Goal: Information Seeking & Learning: Learn about a topic

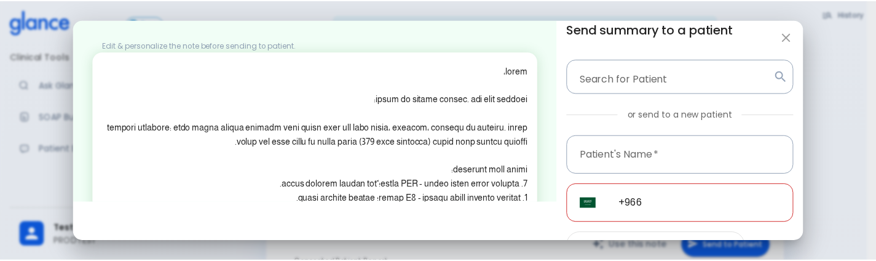
scroll to position [106, 0]
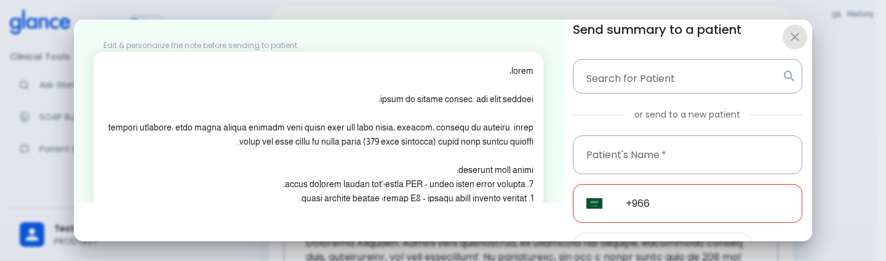
click at [791, 33] on icon "button" at bounding box center [794, 37] width 15 height 15
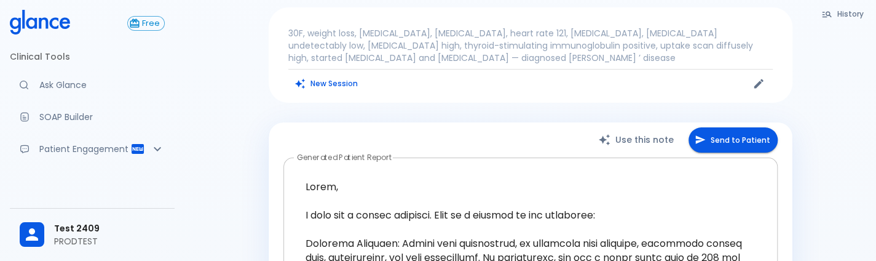
scroll to position [0, 0]
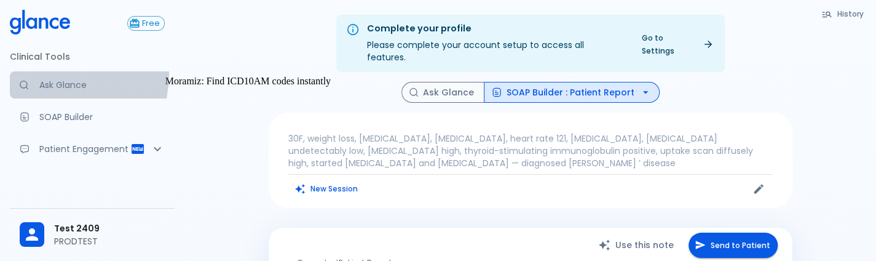
click at [55, 74] on link "Ask Glance" at bounding box center [92, 84] width 165 height 27
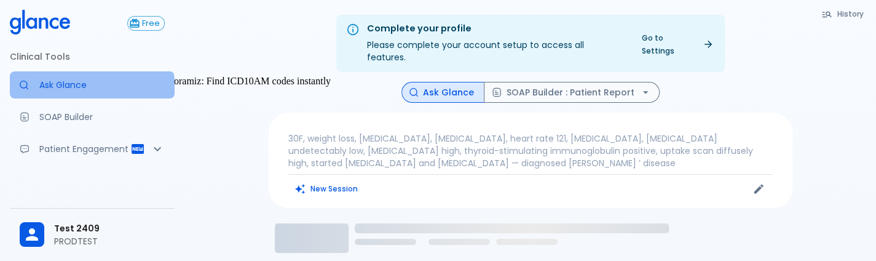
click at [91, 93] on link "Ask Glance" at bounding box center [92, 84] width 165 height 27
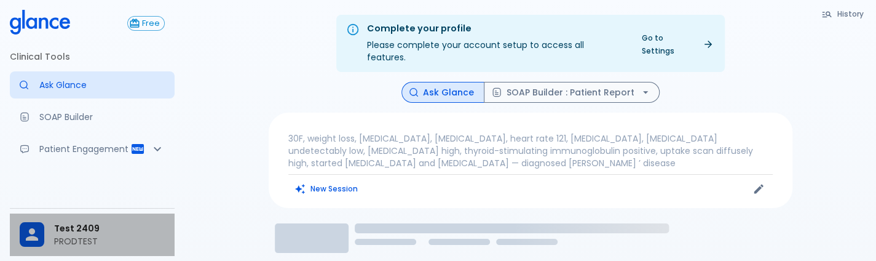
click at [82, 243] on p "PRODTEST" at bounding box center [109, 241] width 111 height 12
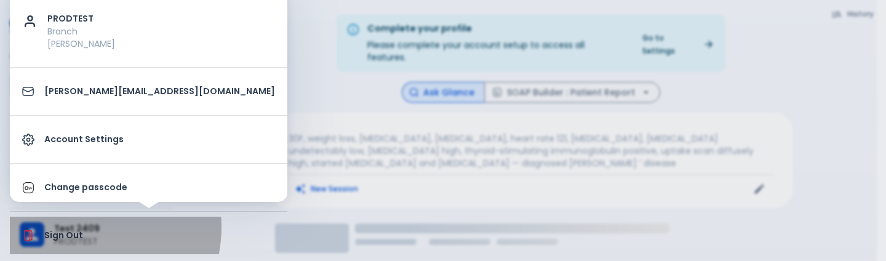
click at [73, 226] on li "Sign Out" at bounding box center [148, 235] width 277 height 38
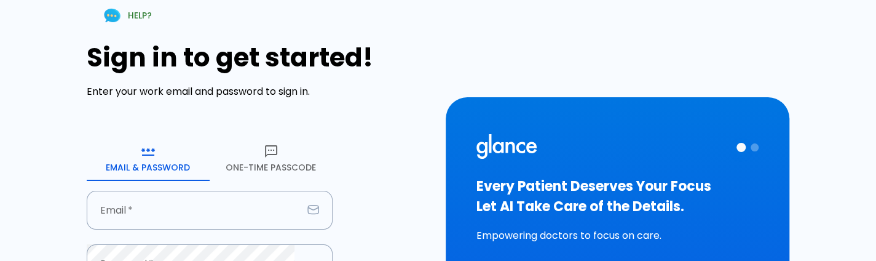
type input "[PERSON_NAME][EMAIL_ADDRESS][DOMAIN_NAME]"
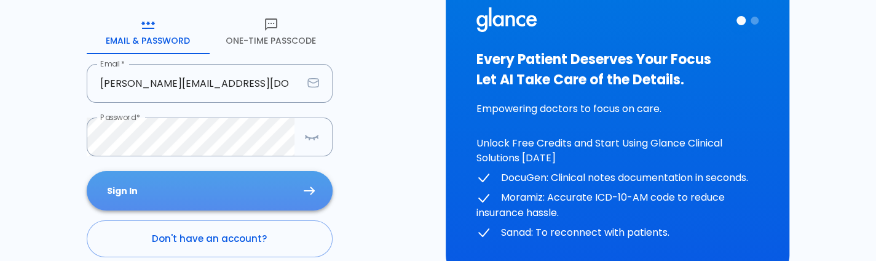
click at [211, 194] on button "Sign In" at bounding box center [210, 191] width 246 height 40
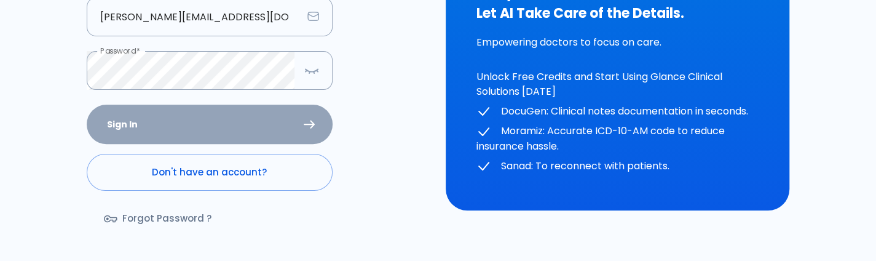
scroll to position [239, 0]
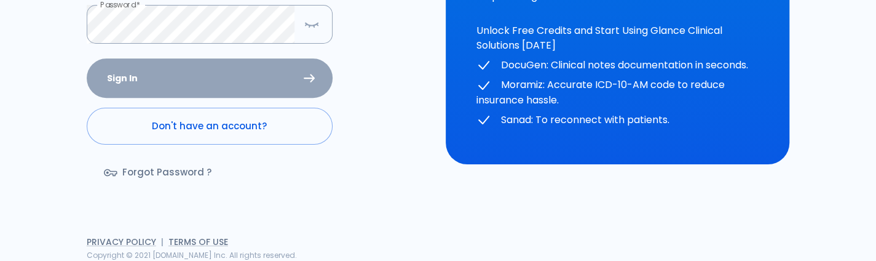
click at [376, 160] on div "Sign in to get started! Enter your work email and password to sign in. Email & …" at bounding box center [259, 1] width 344 height 397
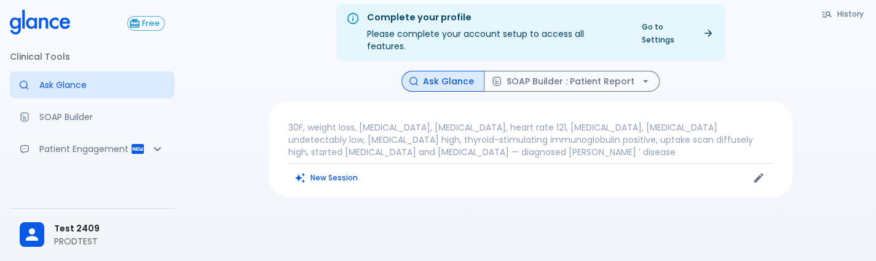
scroll to position [9, 0]
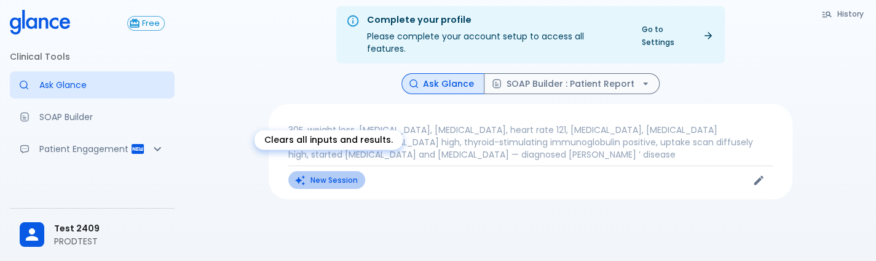
click at [347, 172] on button "New Session" at bounding box center [326, 180] width 77 height 18
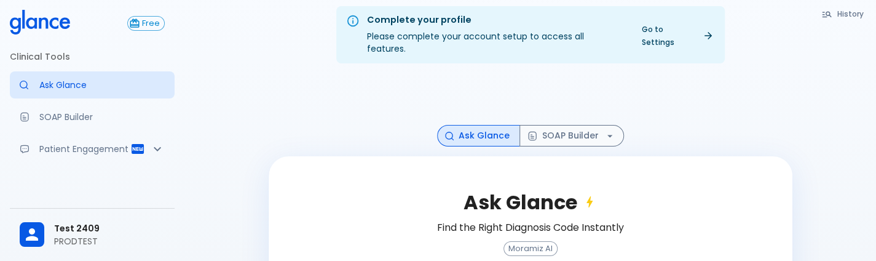
scroll to position [137, 0]
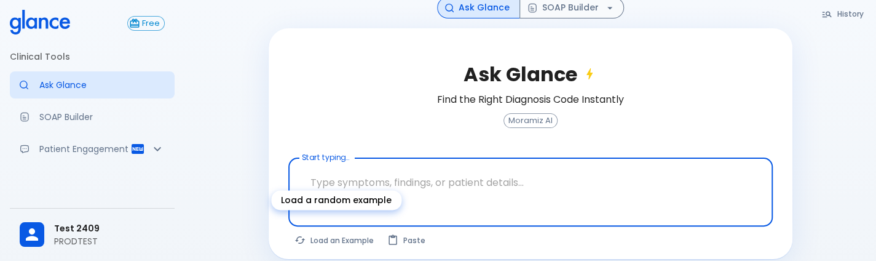
click at [363, 231] on button "Load an Example" at bounding box center [334, 240] width 93 height 18
type textarea "30F, weight loss, palpitations, heat intolerance, HR 121, goiter, TSH undetecta…"
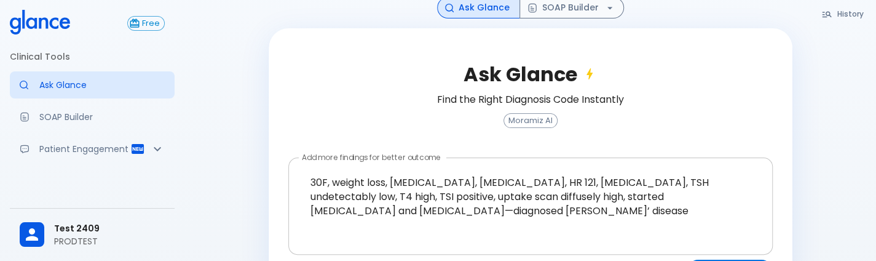
scroll to position [170, 0]
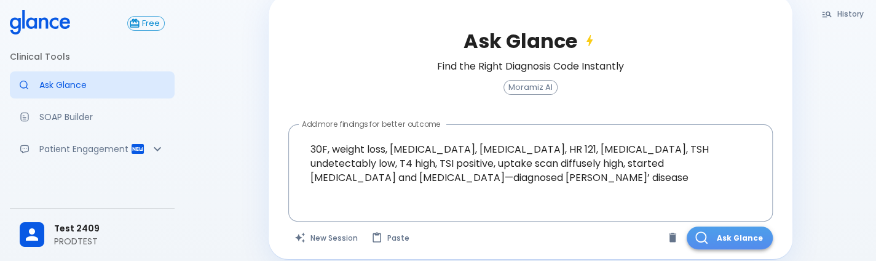
click at [752, 233] on button "Ask Glance" at bounding box center [730, 237] width 86 height 23
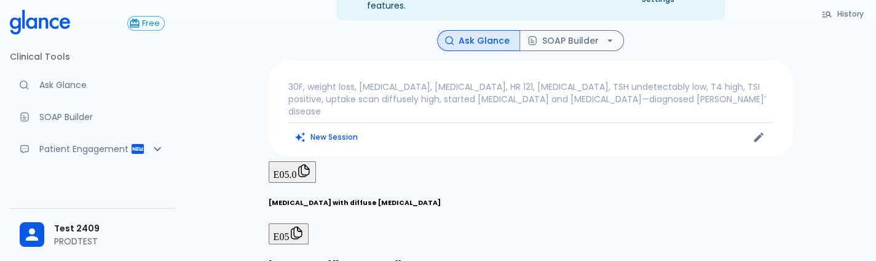
scroll to position [49, 0]
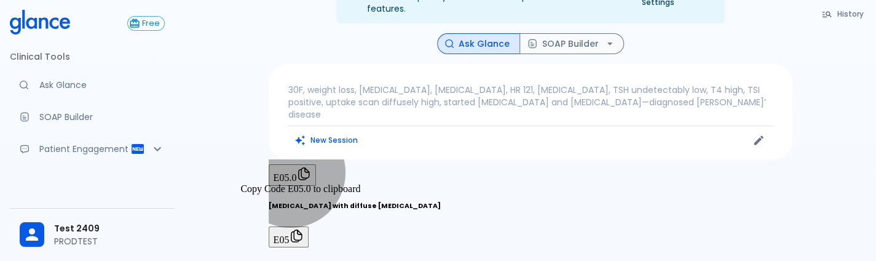
click at [297, 172] on span "E05.0" at bounding box center [285, 177] width 23 height 10
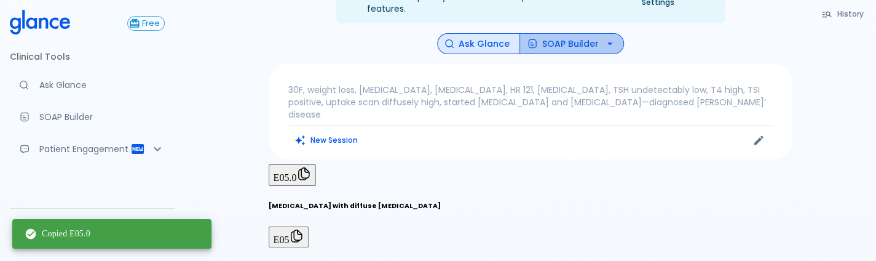
click at [586, 35] on button "SOAP Builder" at bounding box center [572, 44] width 105 height 22
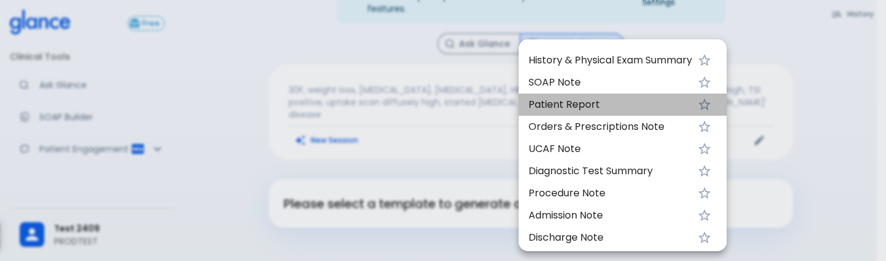
click at [580, 101] on span "Patient Report" at bounding box center [610, 104] width 164 height 15
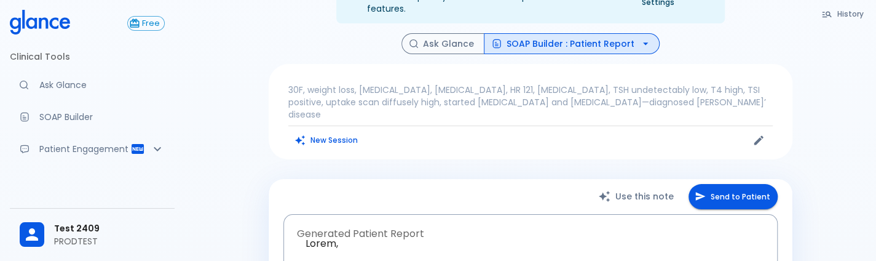
type textarea "Hello, I wish you a speedy recovery. This is a summary of the encounter: Clinic…"
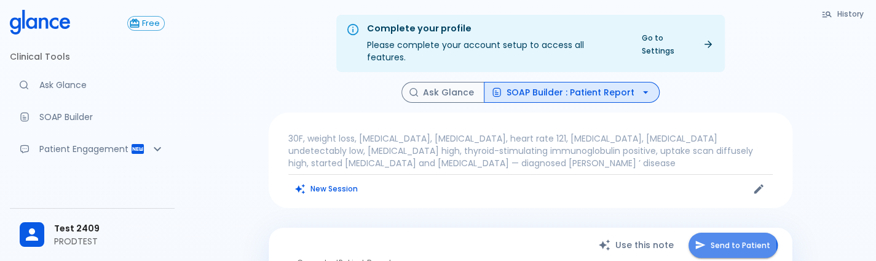
click at [718, 233] on button "Send to Patient" at bounding box center [733, 244] width 89 height 25
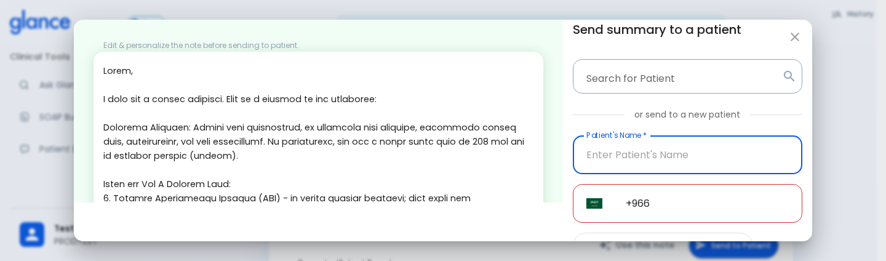
click at [603, 153] on input "Patient's Name   *" at bounding box center [687, 154] width 229 height 39
click at [681, 154] on input "9606926484" at bounding box center [687, 154] width 229 height 39
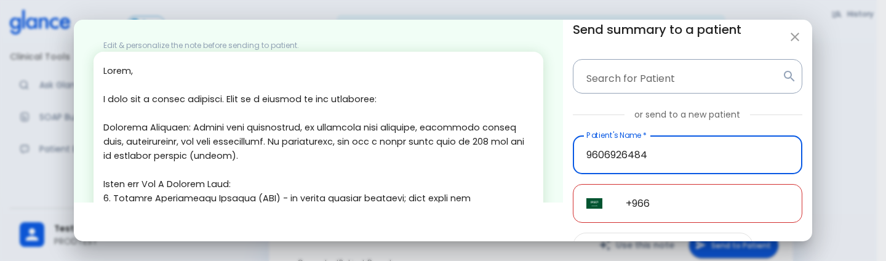
click at [681, 154] on input "9606926484" at bounding box center [687, 154] width 229 height 39
type input "9606926484"
click at [668, 217] on input "+966" at bounding box center [707, 203] width 190 height 39
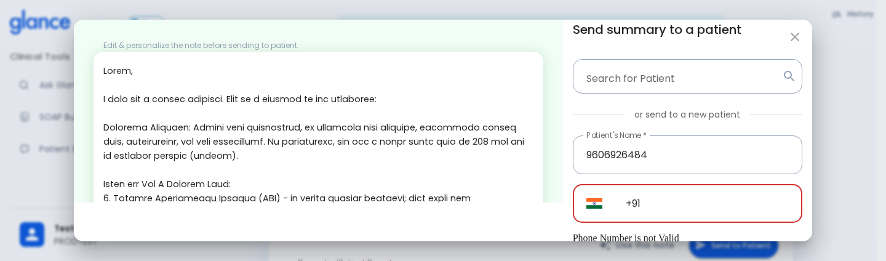
type input "+91"
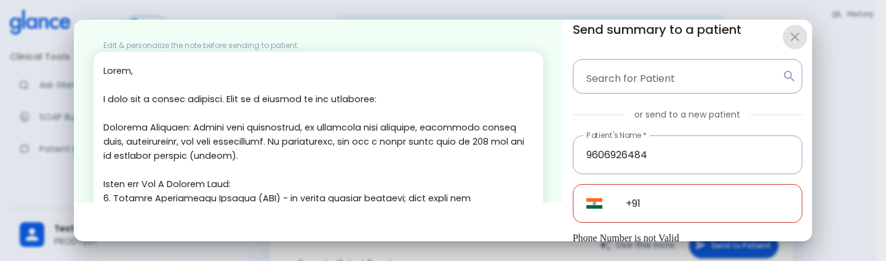
click at [796, 36] on icon "button" at bounding box center [794, 37] width 15 height 15
type input "+966"
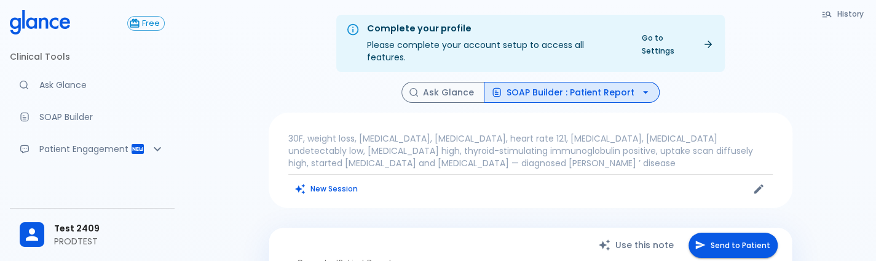
click at [713, 232] on button "Send to Patient" at bounding box center [733, 244] width 89 height 25
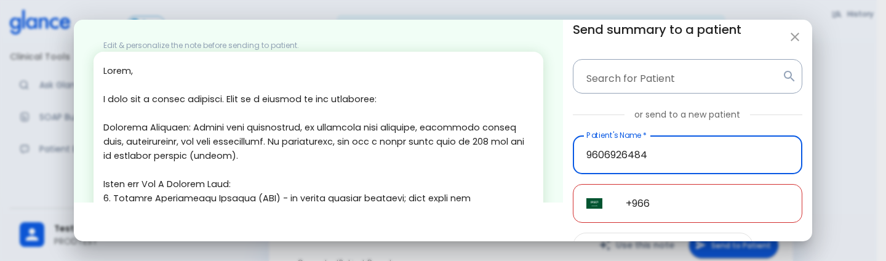
type input "9606926484"
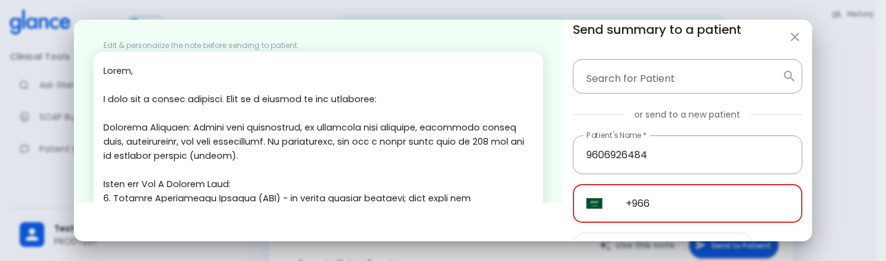
click at [651, 202] on input "+966" at bounding box center [707, 203] width 190 height 39
paste input "96069 26484"
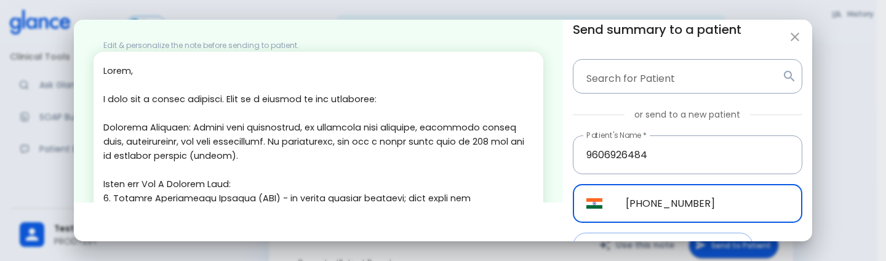
scroll to position [81, 0]
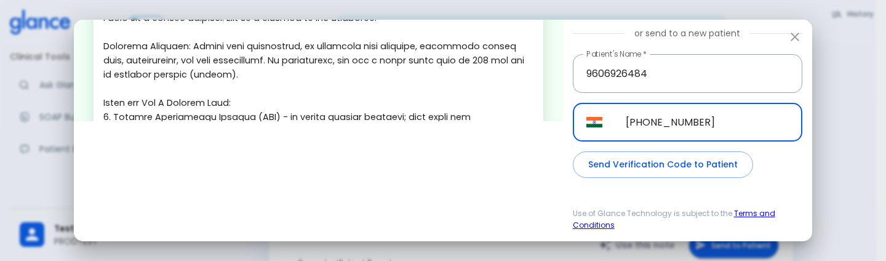
type input "+91 96069 26484"
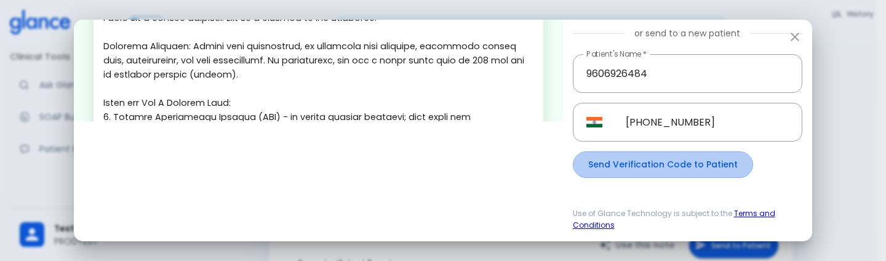
click at [675, 156] on button "Send Verification Code to Patient" at bounding box center [663, 164] width 180 height 26
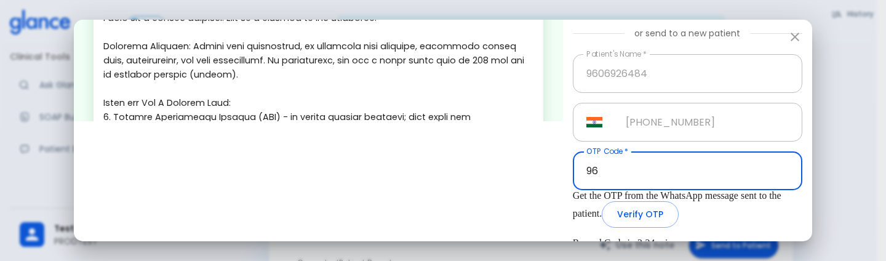
type input "9"
type input "340291"
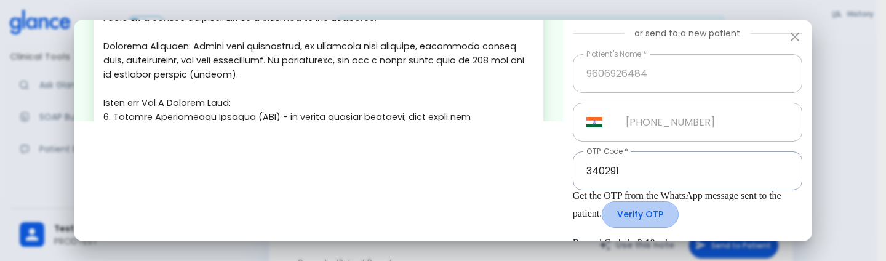
click at [606, 228] on button "Verify OTP" at bounding box center [640, 214] width 77 height 26
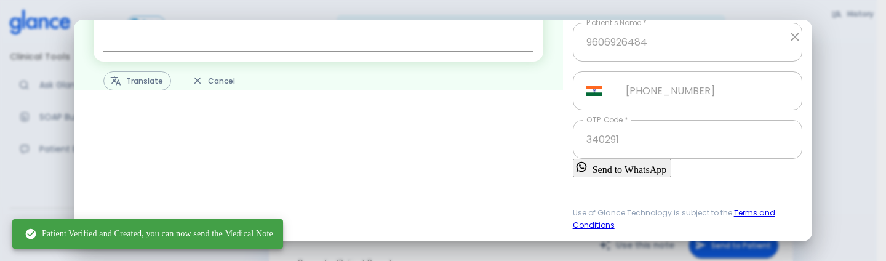
scroll to position [474, 0]
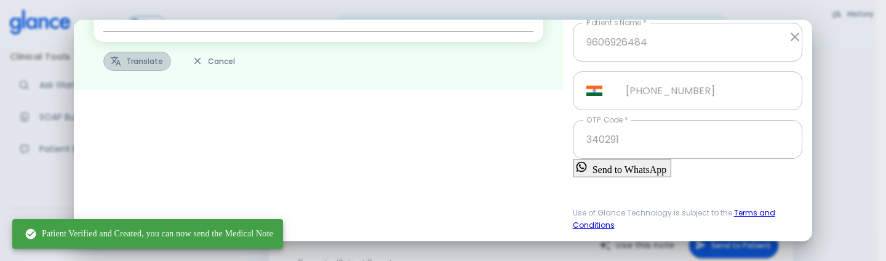
click at [129, 52] on button "Translate" at bounding box center [137, 61] width 68 height 19
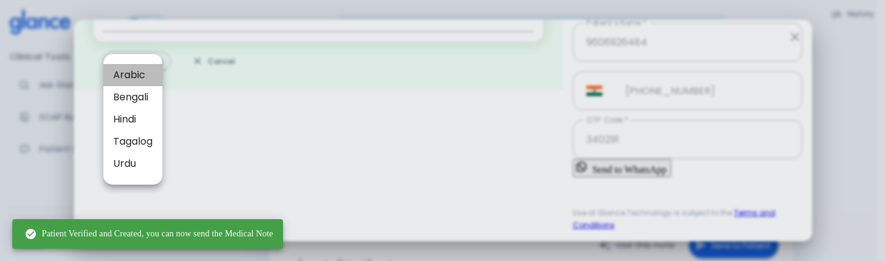
click at [149, 76] on span "Arabic" at bounding box center [132, 75] width 39 height 15
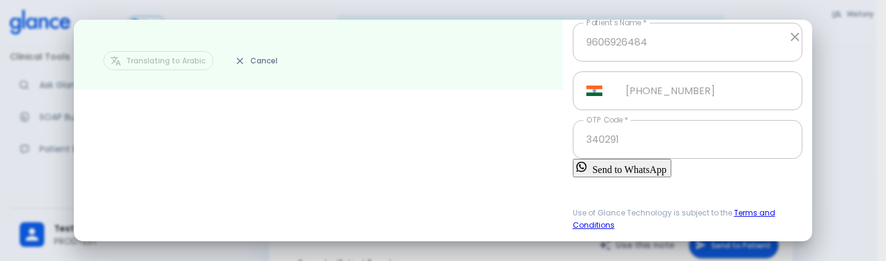
scroll to position [0, 0]
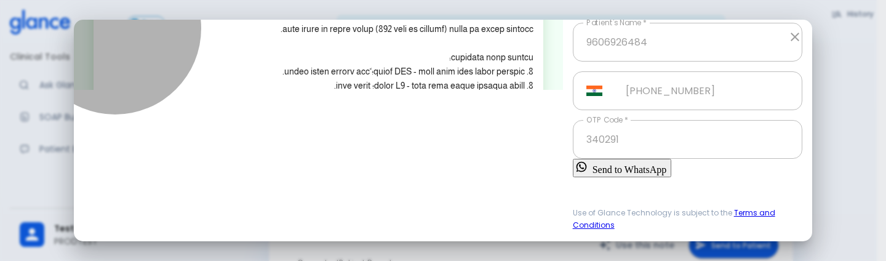
click at [607, 161] on button "Send to WhatsApp" at bounding box center [622, 168] width 99 height 18
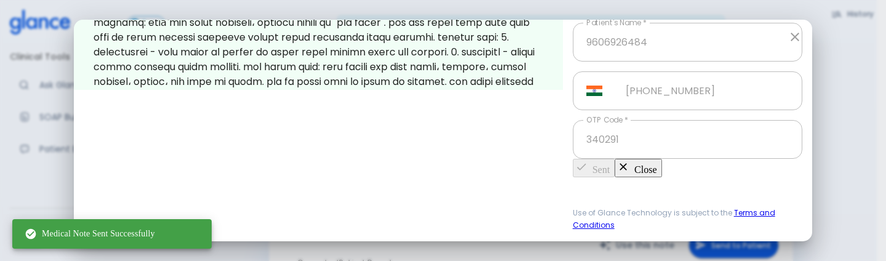
click at [749, 181] on div "Send summary to a patient Search for Patient Search for Patient or send to a ne…" at bounding box center [692, 74] width 239 height 334
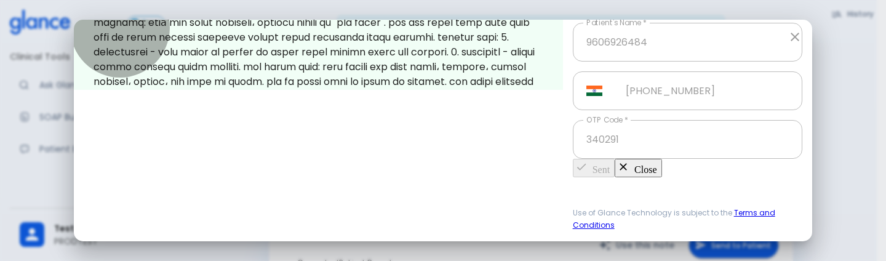
click at [661, 161] on button "Close" at bounding box center [637, 168] width 47 height 18
type input "+966"
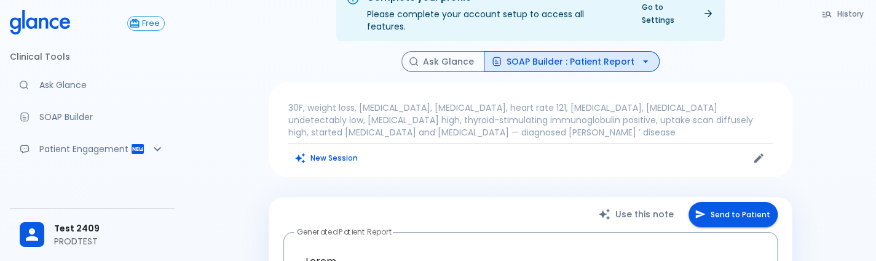
scroll to position [26, 0]
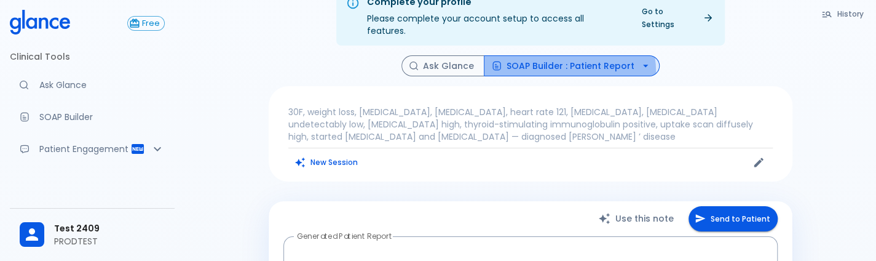
click at [556, 60] on button "SOAP Builder : Patient Report" at bounding box center [572, 66] width 176 height 22
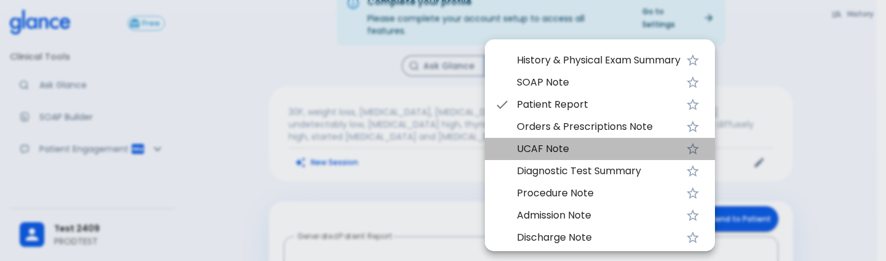
click at [536, 145] on span "UCAF Note" at bounding box center [599, 148] width 164 height 15
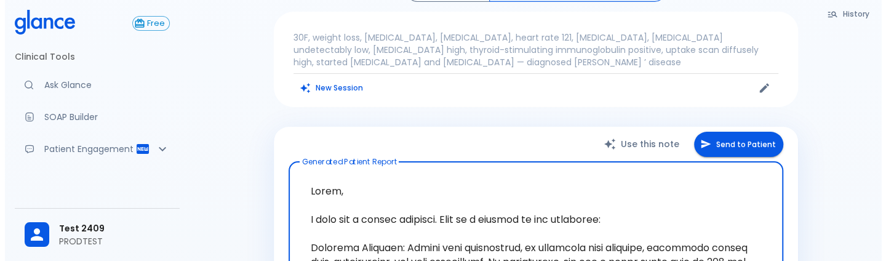
scroll to position [73, 0]
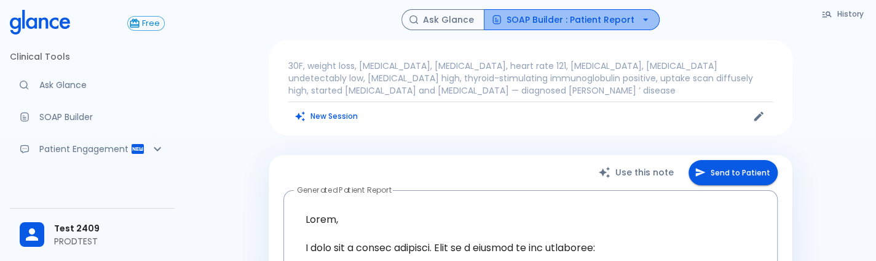
click at [576, 14] on button "SOAP Builder : Patient Report" at bounding box center [572, 20] width 176 height 22
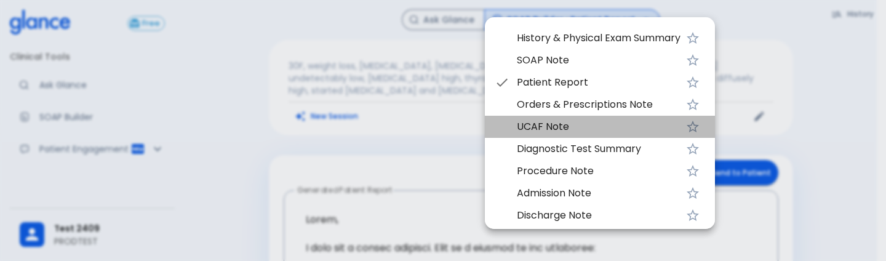
click at [528, 125] on span "UCAF Note" at bounding box center [599, 126] width 164 height 15
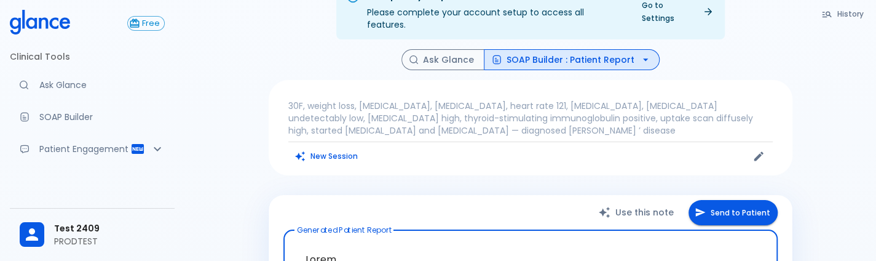
scroll to position [33, 0]
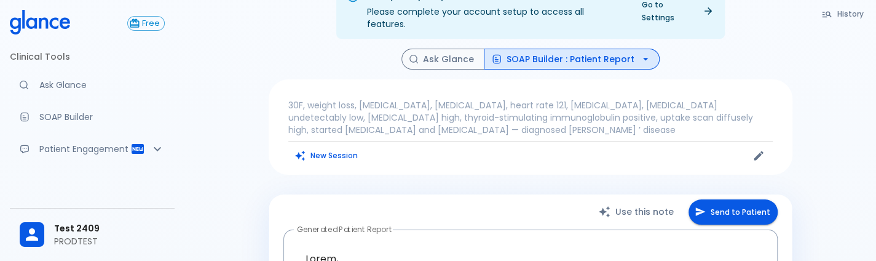
click at [563, 51] on button "SOAP Builder : Patient Report" at bounding box center [572, 60] width 176 height 22
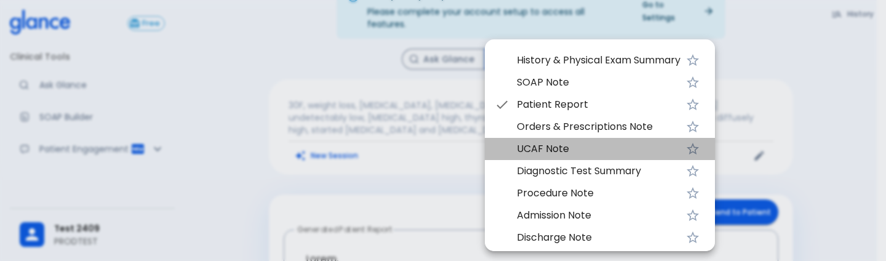
click at [531, 143] on span "UCAF Note" at bounding box center [599, 148] width 164 height 15
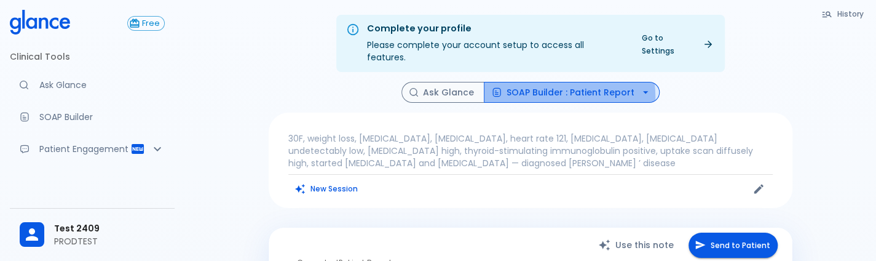
click at [552, 84] on button "SOAP Builder : Patient Report" at bounding box center [572, 93] width 176 height 22
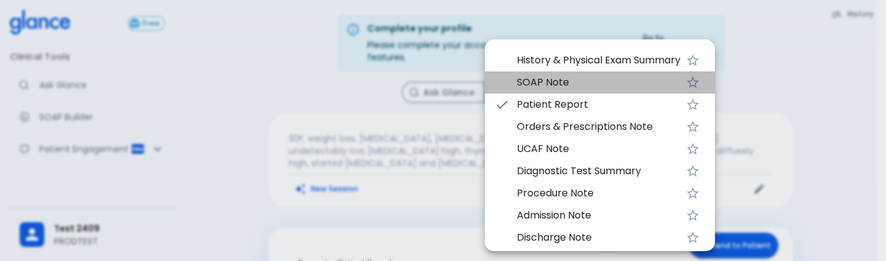
click at [554, 84] on span "SOAP Note" at bounding box center [599, 82] width 164 height 15
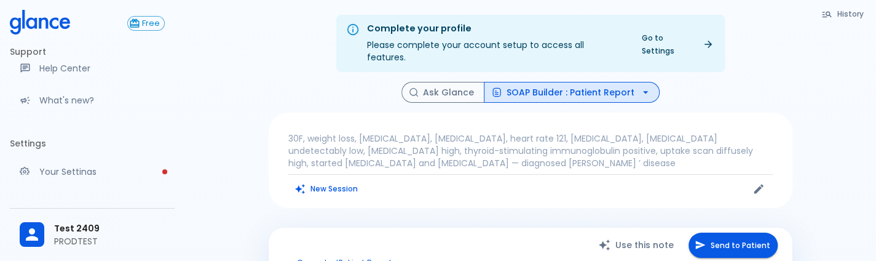
scroll to position [223, 0]
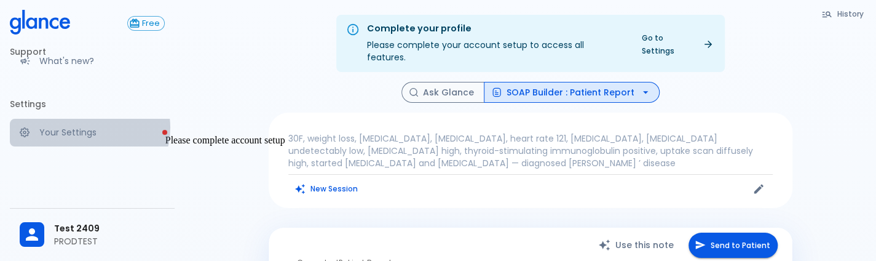
click at [89, 138] on p "Your Settings" at bounding box center [101, 132] width 125 height 12
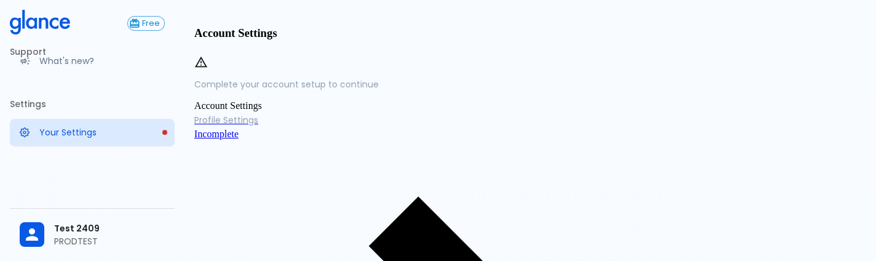
scroll to position [157, 0]
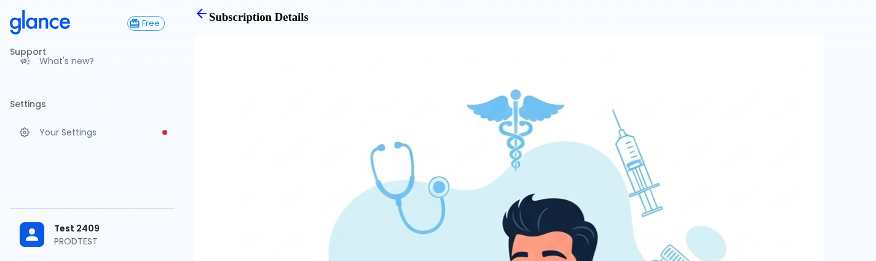
scroll to position [21, 0]
click at [209, 23] on link "Back" at bounding box center [201, 16] width 15 height 13
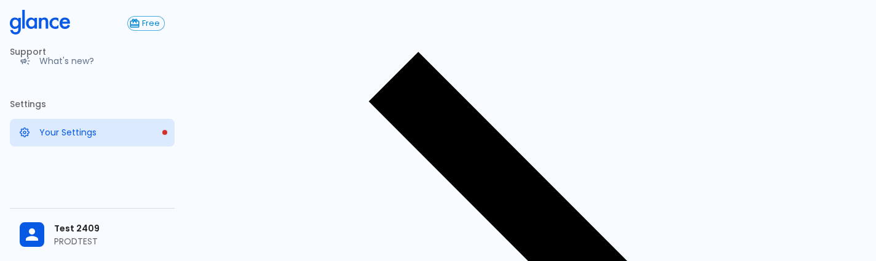
scroll to position [145, 0]
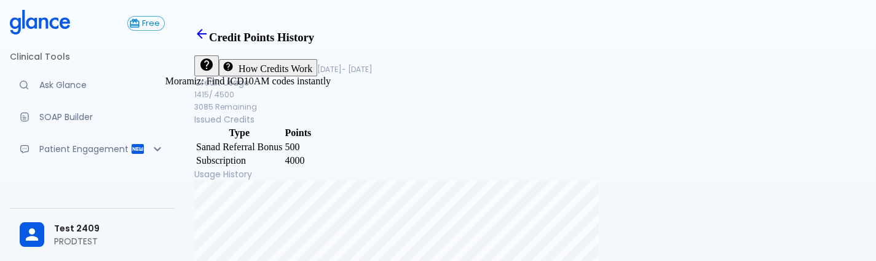
click at [85, 86] on p "Ask Glance" at bounding box center [101, 85] width 125 height 12
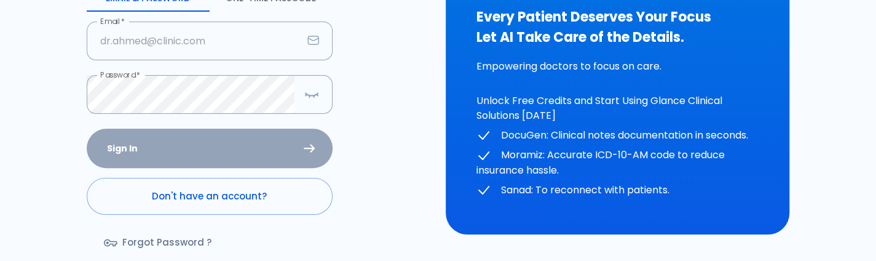
scroll to position [179, 0]
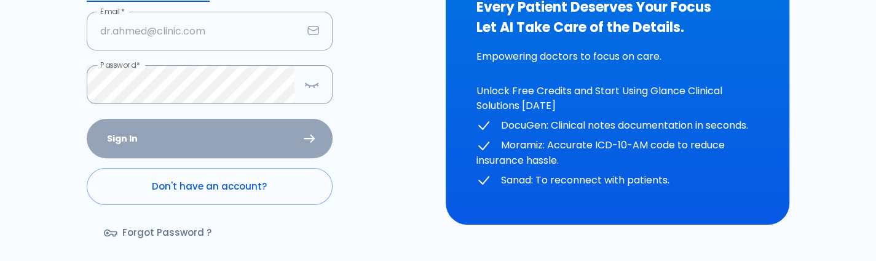
type input "[PERSON_NAME][EMAIL_ADDRESS][DOMAIN_NAME]"
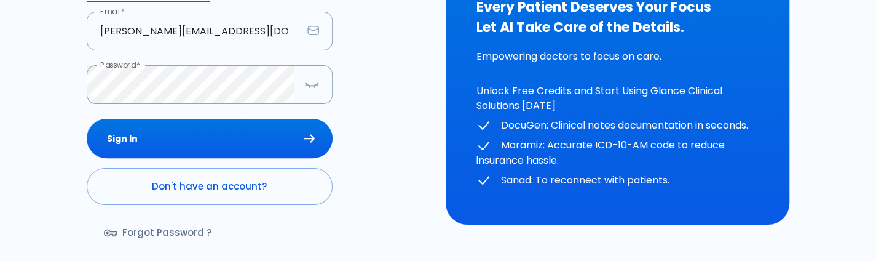
click at [221, 147] on div "Sign In Don't have an account? Forgot Password ?" at bounding box center [210, 190] width 246 height 142
click at [221, 147] on button "Sign In" at bounding box center [210, 139] width 246 height 40
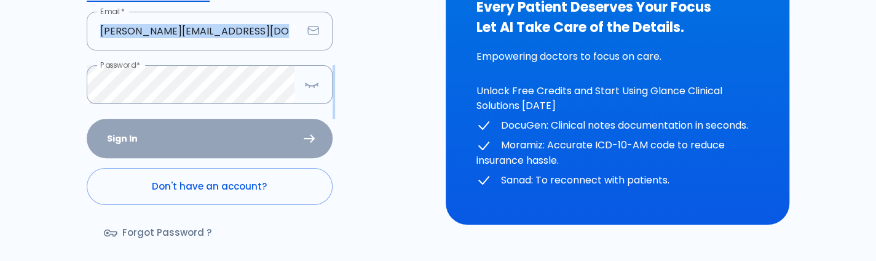
click at [221, 147] on div "Sign In Don't have an account? Forgot Password ?" at bounding box center [210, 190] width 246 height 142
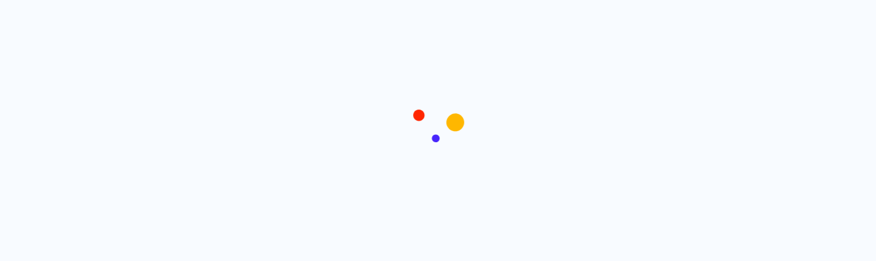
scroll to position [0, 0]
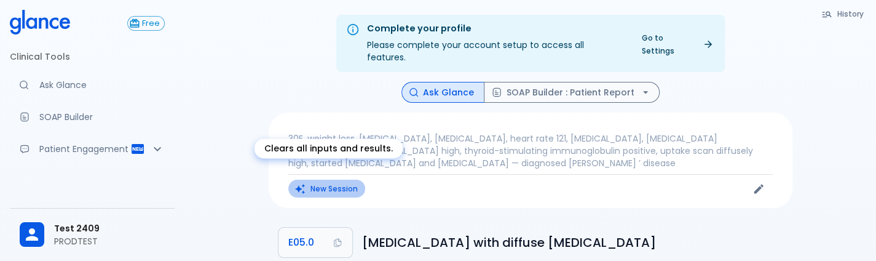
click at [314, 180] on button "New Session" at bounding box center [326, 189] width 77 height 18
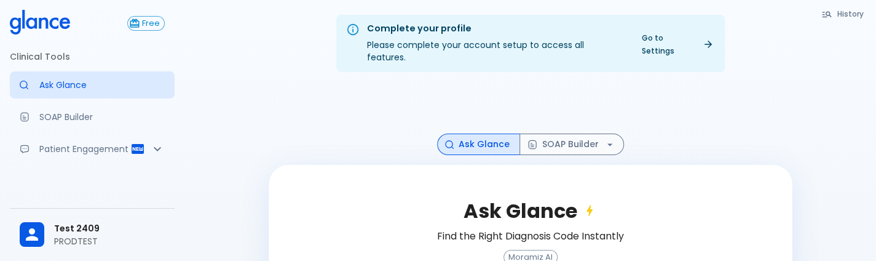
scroll to position [137, 0]
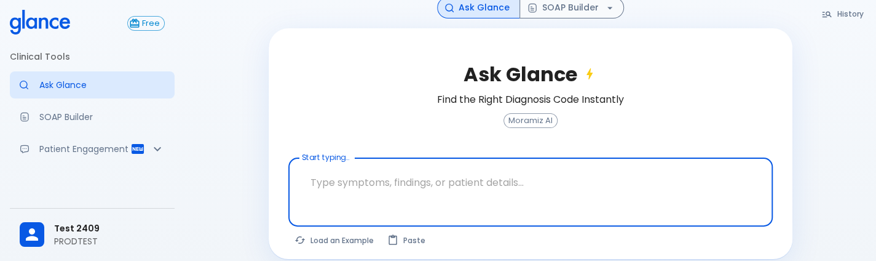
click at [396, 169] on textarea "Start typing..." at bounding box center [530, 182] width 467 height 39
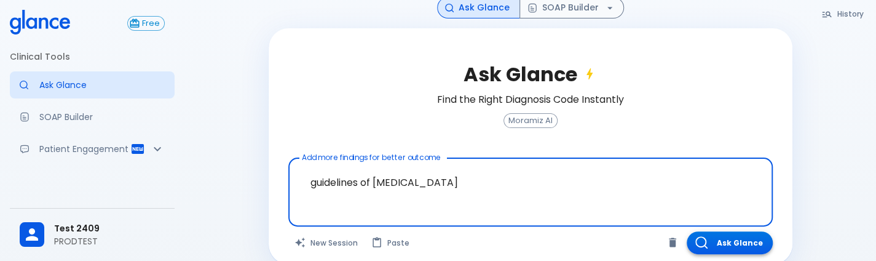
type textarea "guidelines of [MEDICAL_DATA]"
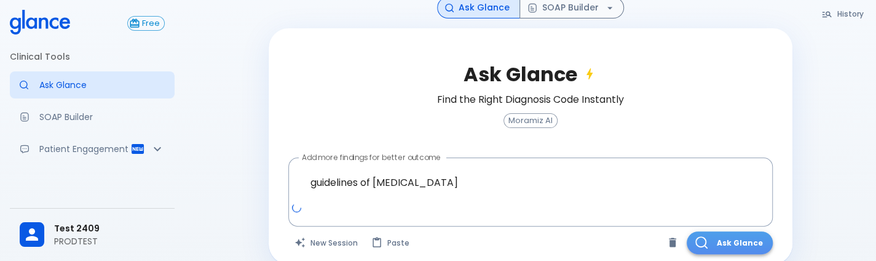
click at [737, 231] on button "Ask Glance" at bounding box center [730, 242] width 86 height 23
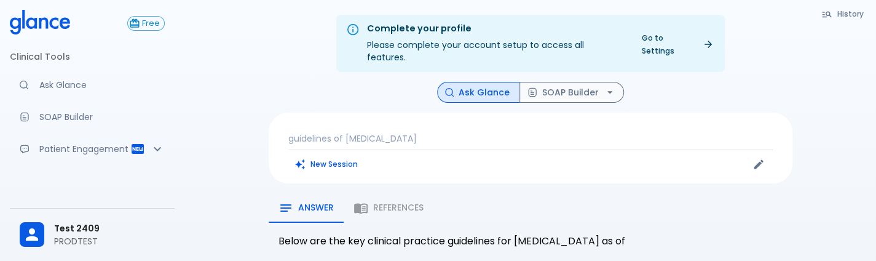
scroll to position [30, 0]
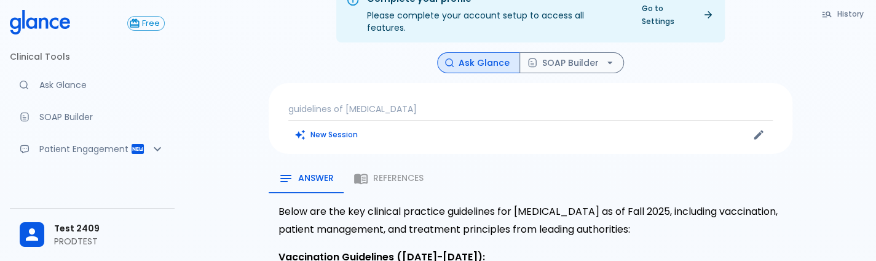
drag, startPoint x: 738, startPoint y: 216, endPoint x: 213, endPoint y: 110, distance: 535.2
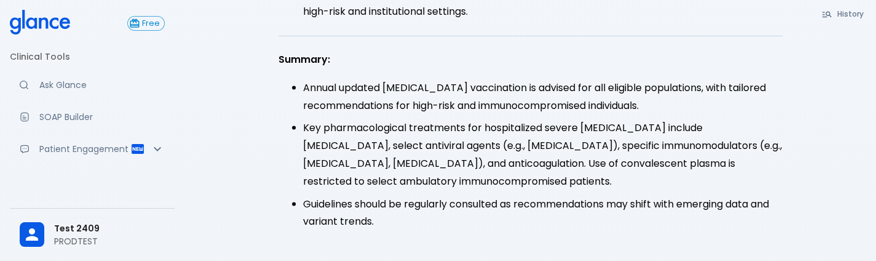
scroll to position [1277, 0]
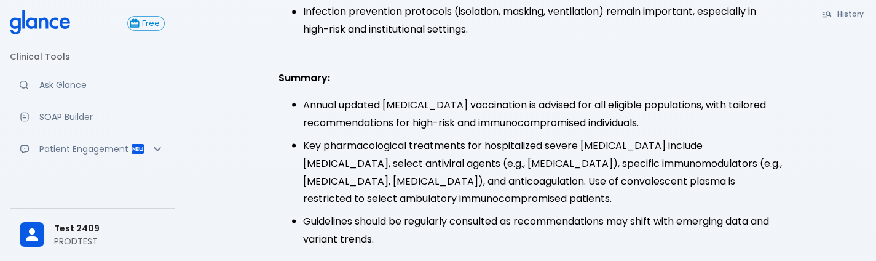
drag, startPoint x: 371, startPoint y: 65, endPoint x: 758, endPoint y: 76, distance: 386.4
click at [758, 96] on li "Annual updated [MEDICAL_DATA] vaccination is advised for all eligible populatio…" at bounding box center [543, 114] width 480 height 36
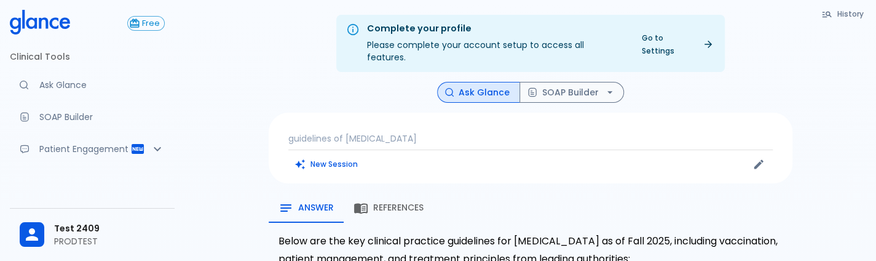
scroll to position [123, 0]
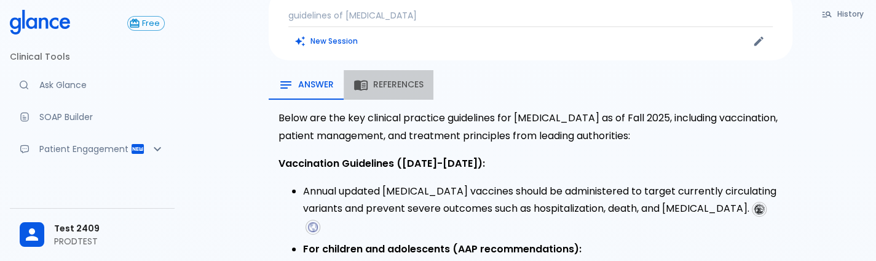
click at [399, 79] on span "References" at bounding box center [398, 84] width 50 height 11
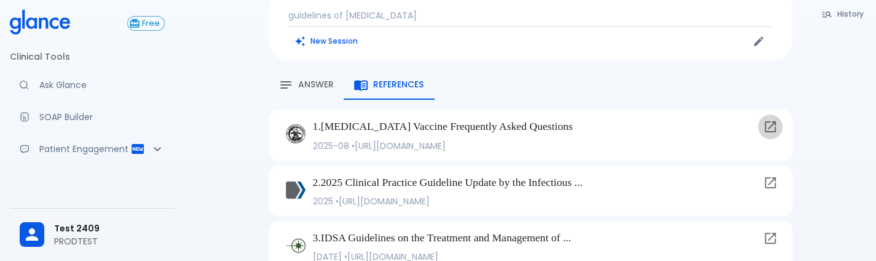
click at [769, 121] on icon at bounding box center [770, 126] width 11 height 11
